Goal: Information Seeking & Learning: Learn about a topic

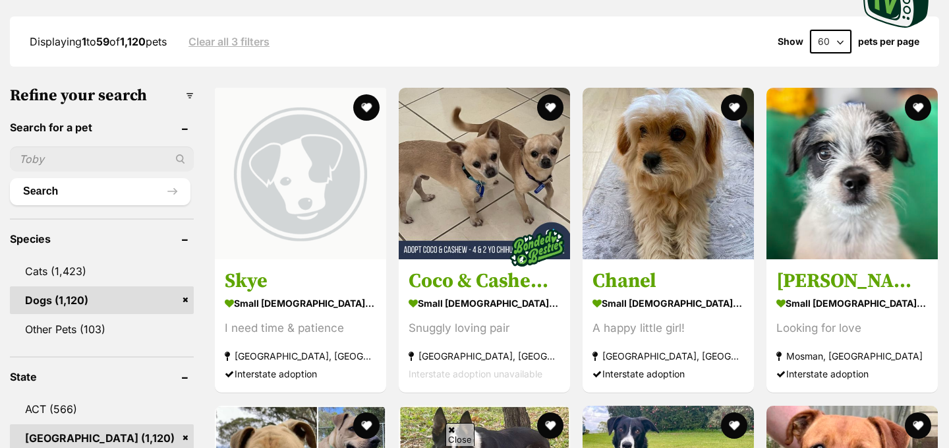
scroll to position [343, 0]
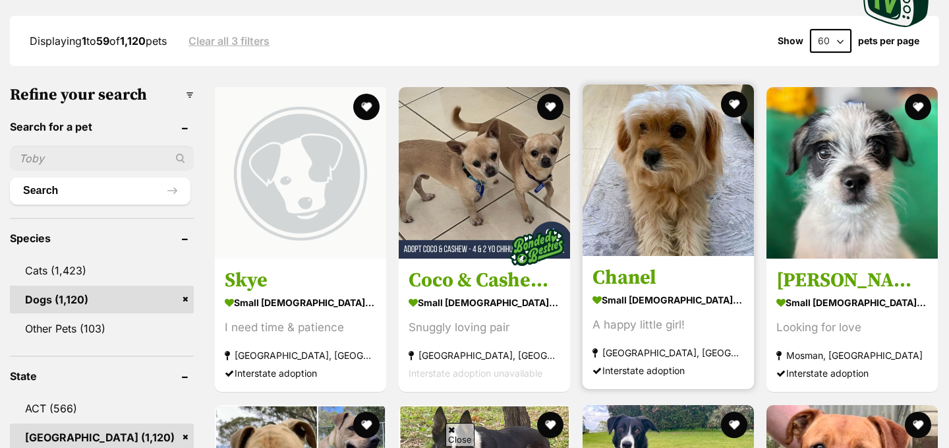
click at [651, 158] on img at bounding box center [668, 169] width 171 height 171
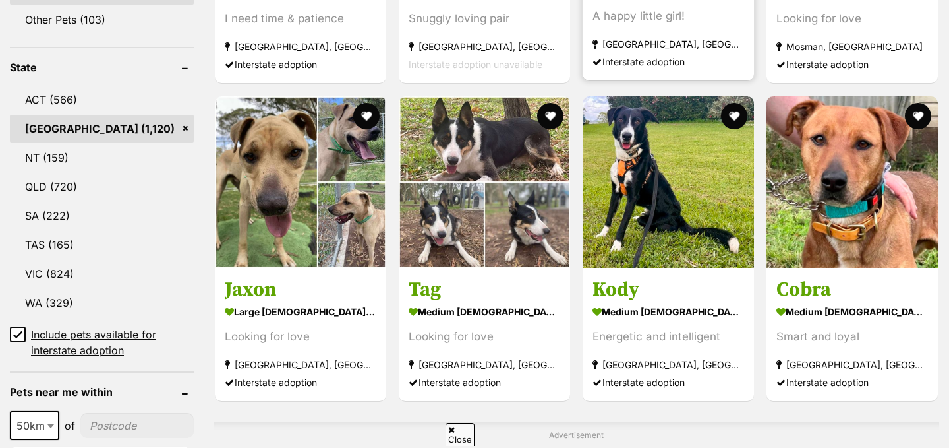
scroll to position [653, 0]
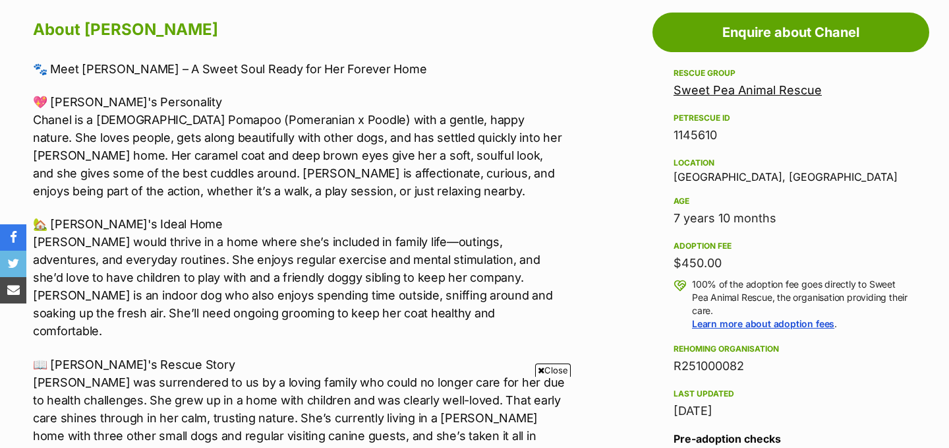
scroll to position [732, 0]
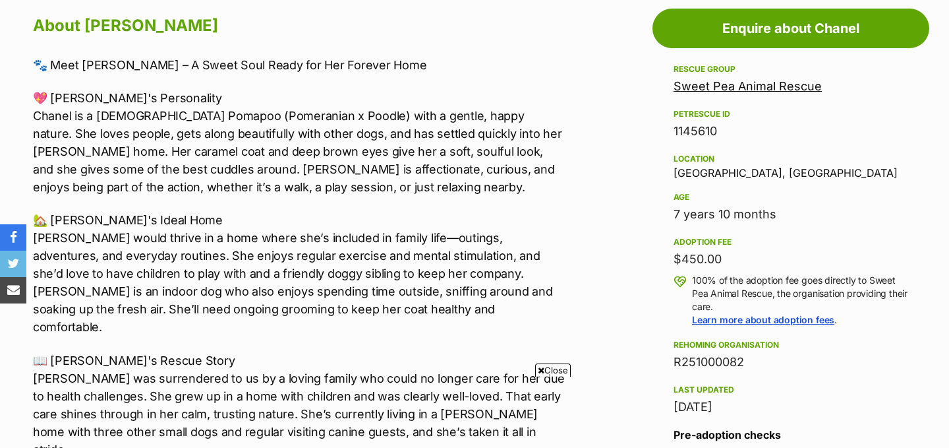
click at [564, 367] on span "Close" at bounding box center [553, 369] width 36 height 13
click at [561, 241] on p "🏡 Chanel's Ideal Home Chanel would thrive in a home where she’s included in fam…" at bounding box center [299, 273] width 533 height 125
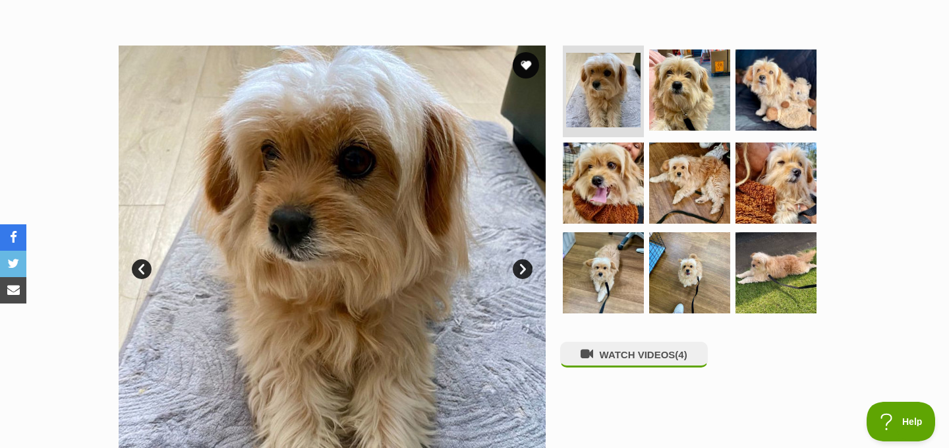
scroll to position [90, 0]
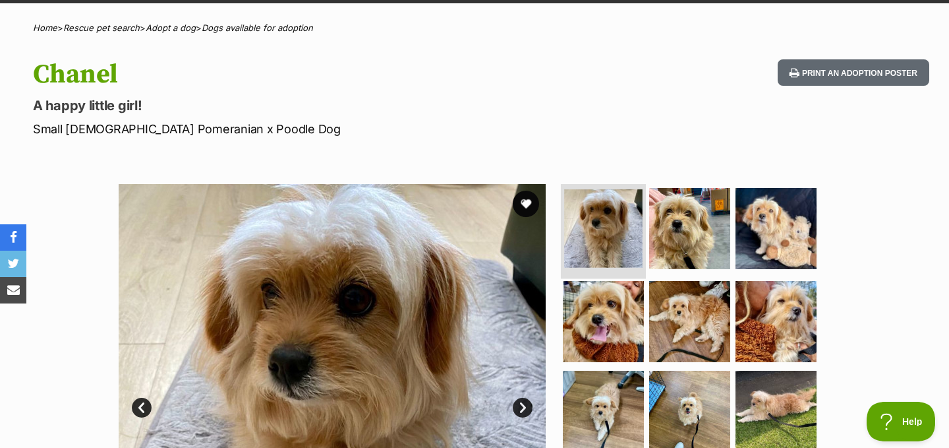
click at [627, 210] on img at bounding box center [603, 228] width 78 height 78
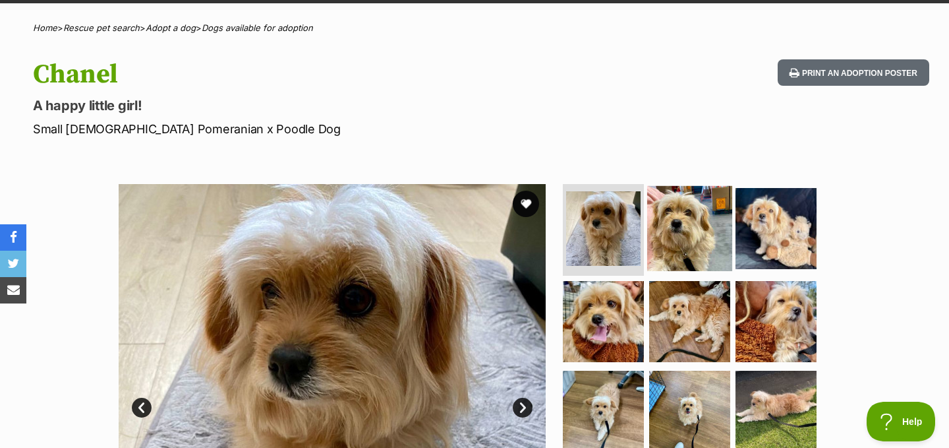
click at [673, 233] on img at bounding box center [689, 227] width 85 height 85
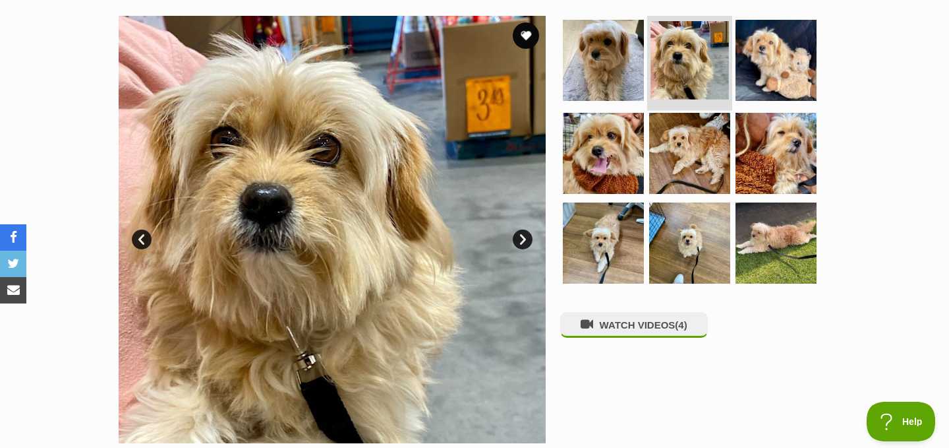
scroll to position [259, 0]
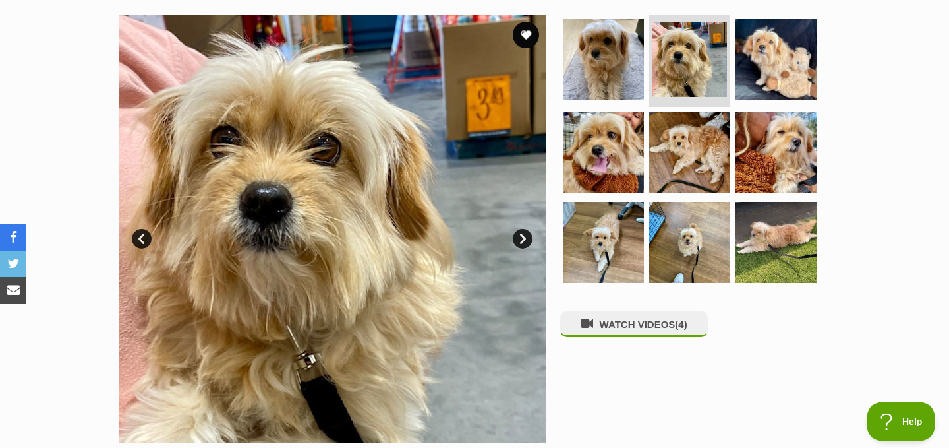
click at [526, 240] on link "Next" at bounding box center [523, 239] width 20 height 20
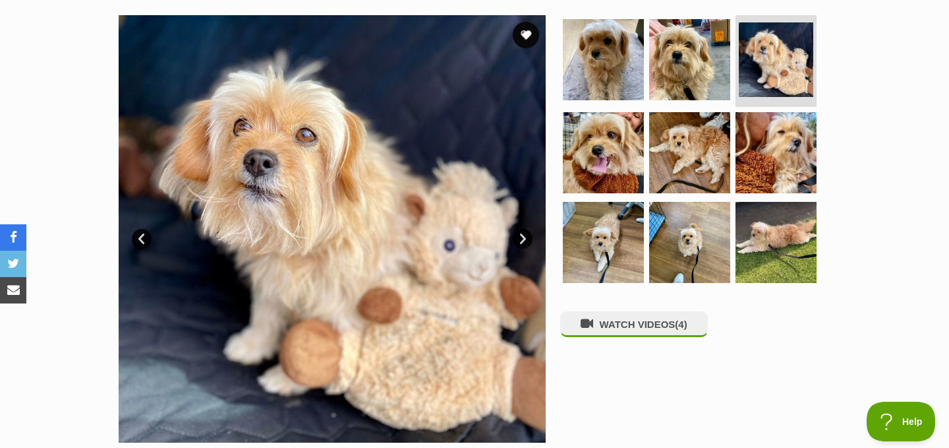
click at [526, 240] on link "Next" at bounding box center [523, 239] width 20 height 20
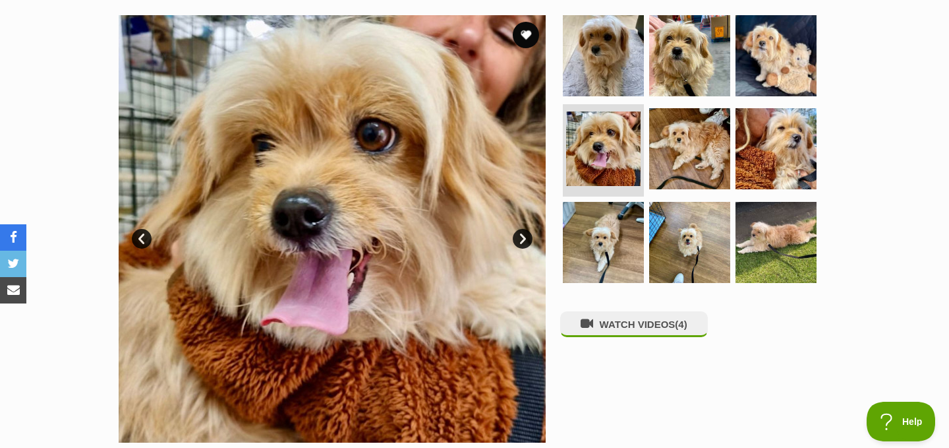
click at [526, 240] on link "Next" at bounding box center [523, 239] width 20 height 20
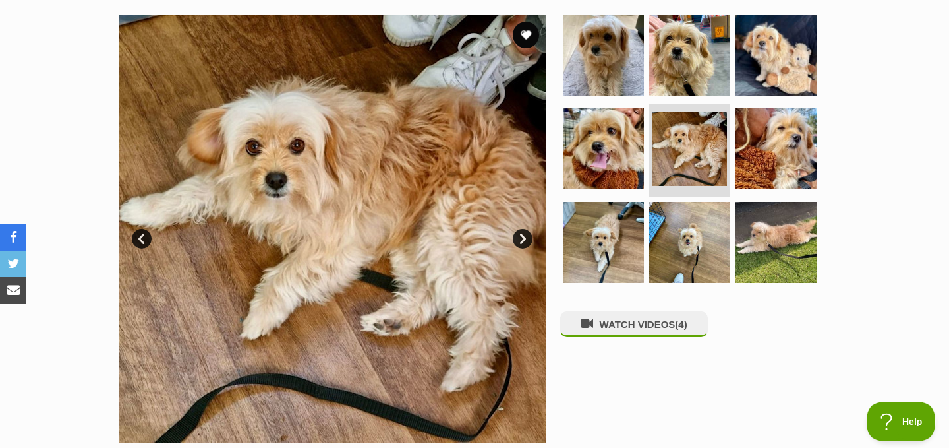
click at [526, 240] on link "Next" at bounding box center [523, 239] width 20 height 20
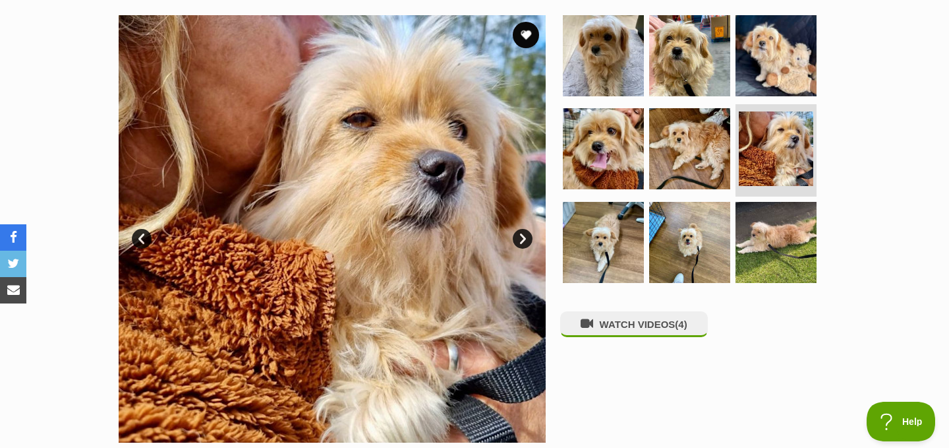
click at [526, 240] on link "Next" at bounding box center [523, 239] width 20 height 20
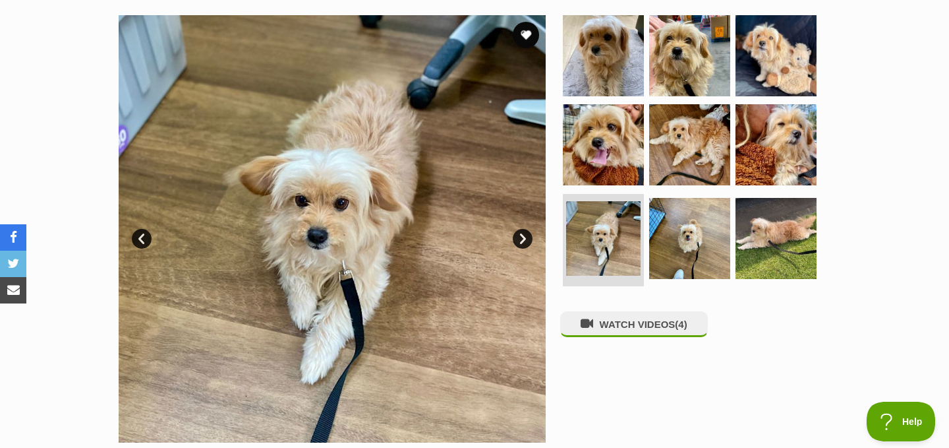
click at [526, 240] on link "Next" at bounding box center [523, 239] width 20 height 20
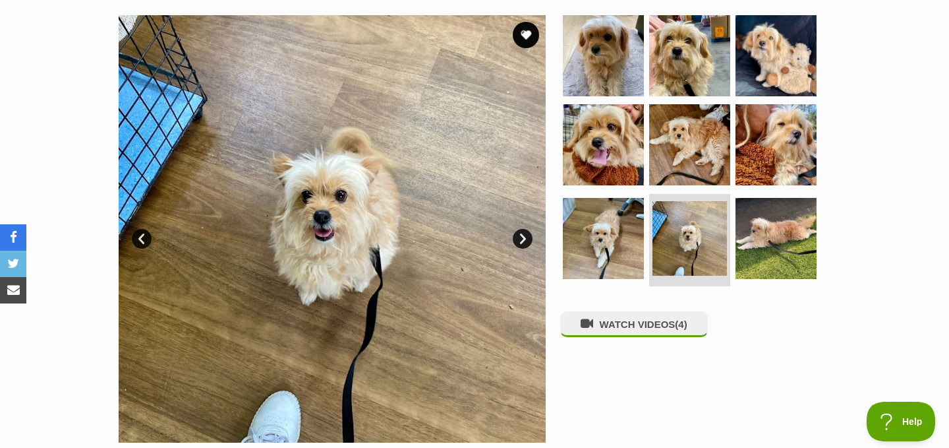
click at [526, 240] on link "Next" at bounding box center [523, 239] width 20 height 20
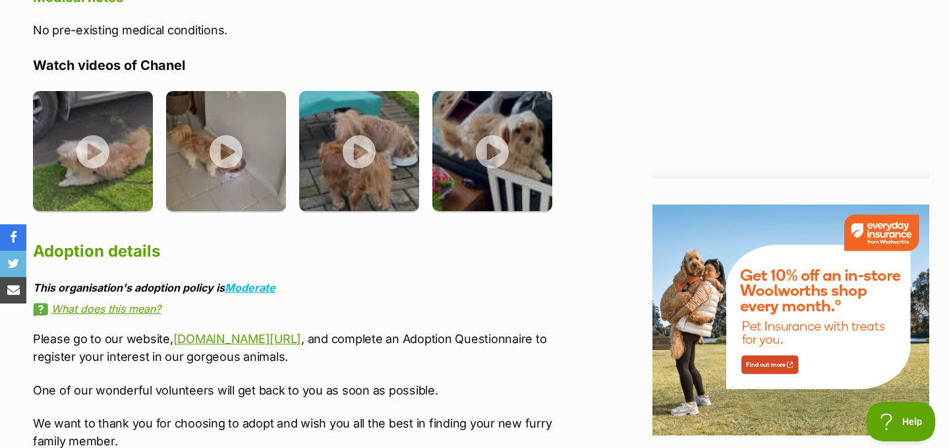
scroll to position [1394, 0]
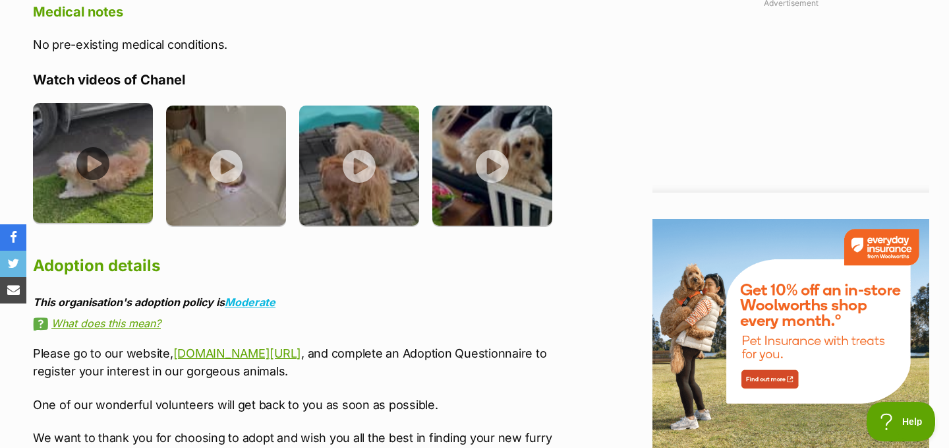
click at [143, 123] on img at bounding box center [93, 163] width 120 height 120
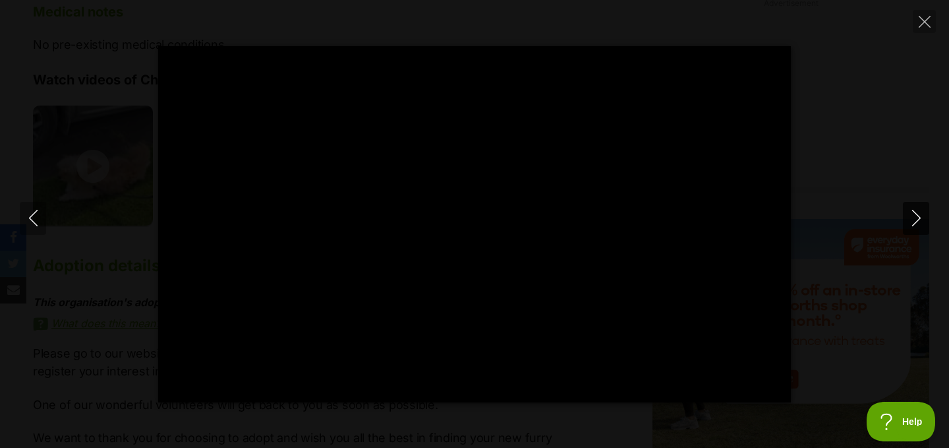
click at [912, 220] on icon "Next" at bounding box center [916, 218] width 16 height 16
type input "31.53"
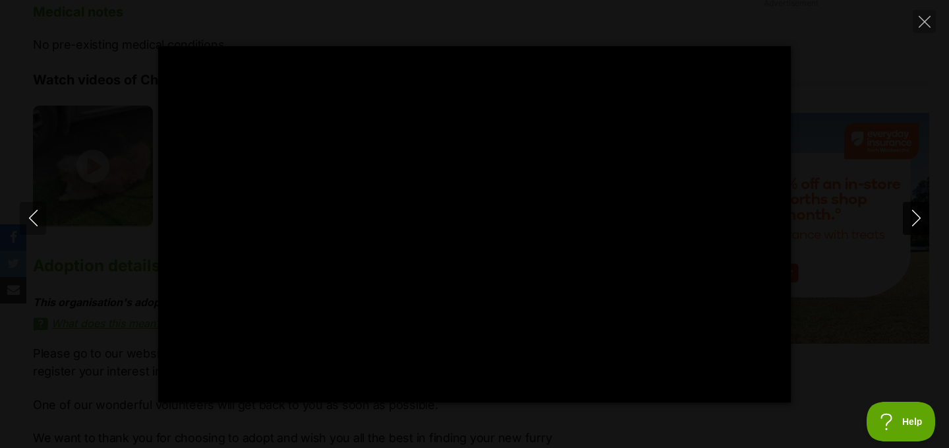
scroll to position [0, 0]
click at [912, 220] on icon "Next" at bounding box center [916, 218] width 16 height 16
type input "14.09"
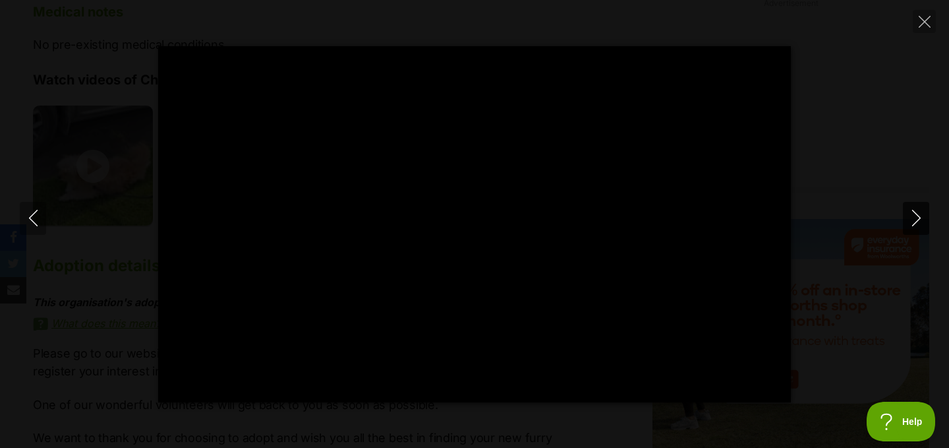
click at [912, 220] on icon "Next" at bounding box center [916, 218] width 16 height 16
type input "13.46"
type input "5.85"
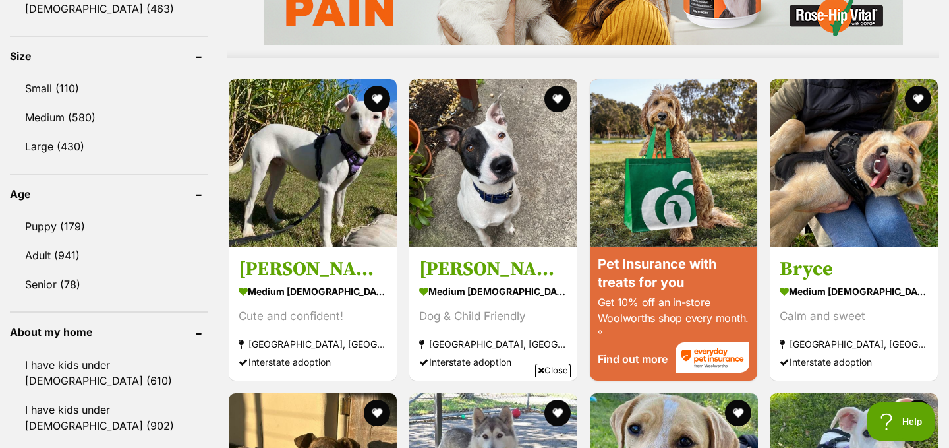
scroll to position [1212, 0]
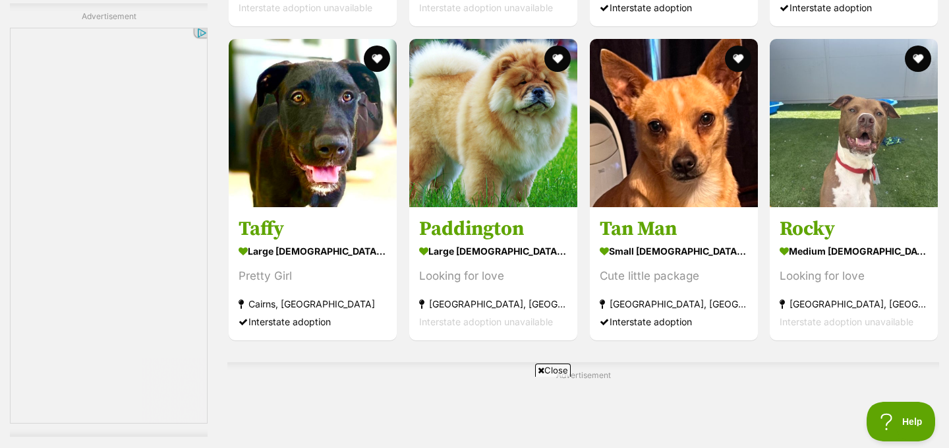
scroll to position [4285, 0]
